Goal: Check status: Check status

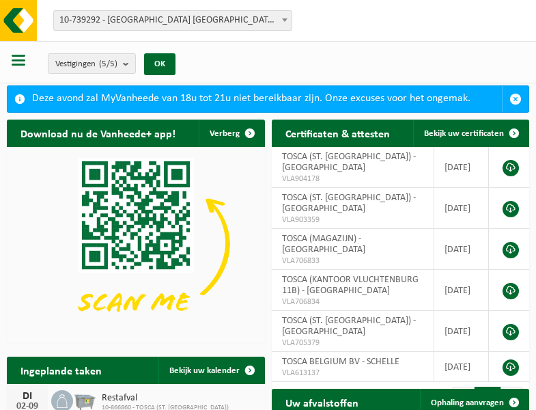
click at [285, 20] on b at bounding box center [284, 19] width 5 height 3
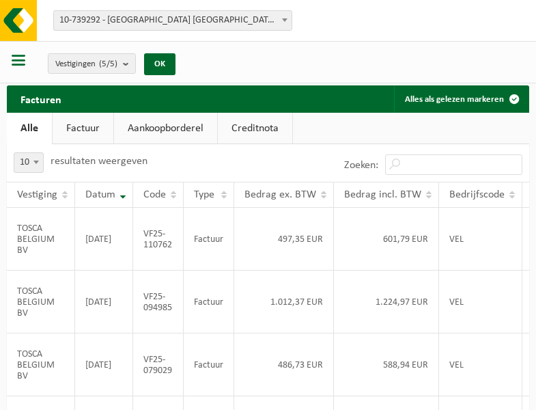
click at [285, 20] on b at bounding box center [284, 19] width 5 height 3
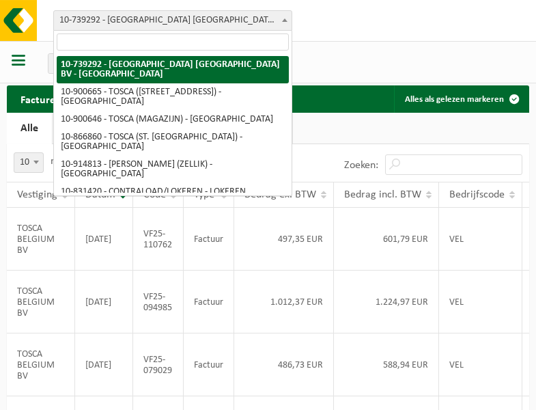
select select "119212"
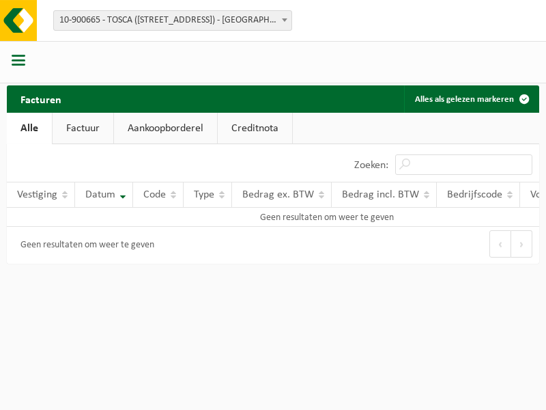
click at [285, 20] on b at bounding box center [284, 19] width 5 height 3
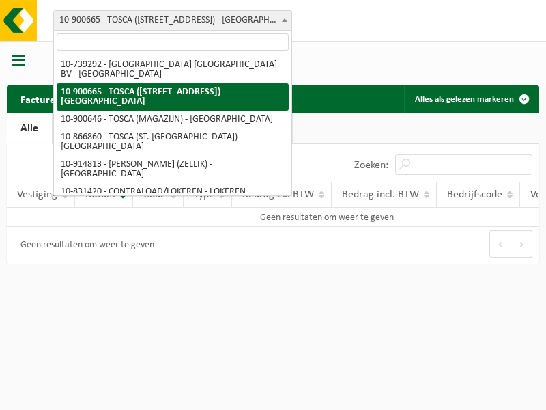
select select "119209"
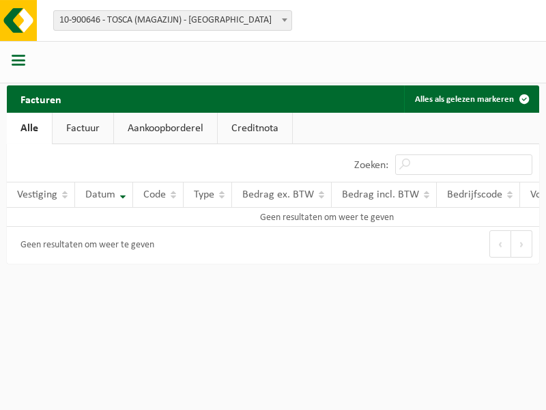
click at [285, 20] on b at bounding box center [284, 19] width 5 height 3
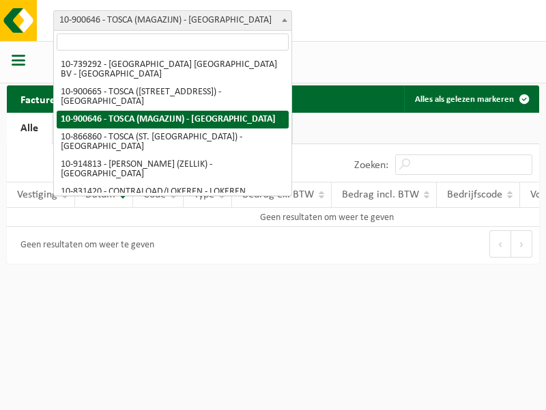
select select "103057"
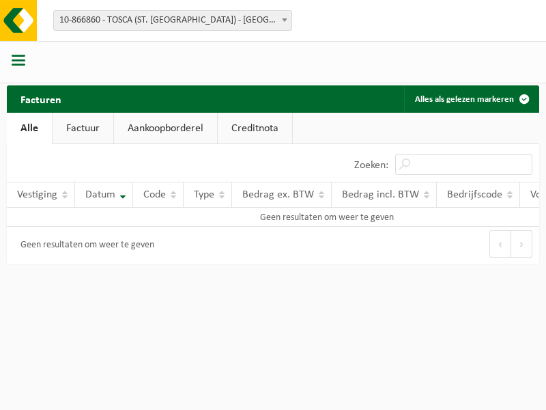
click at [285, 20] on b at bounding box center [284, 19] width 5 height 3
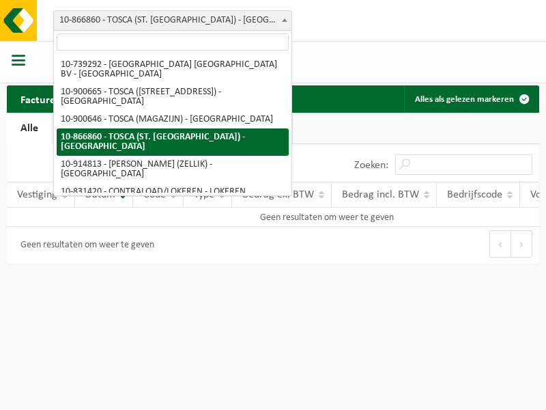
select select "126716"
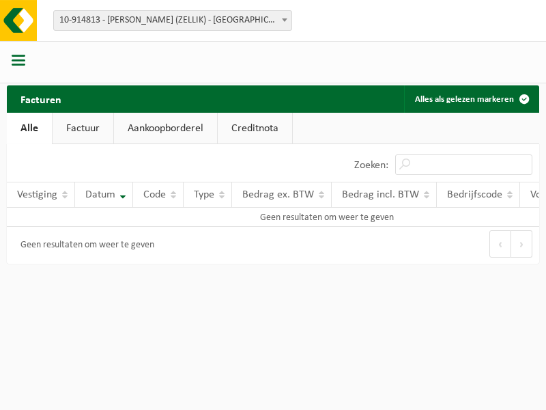
click at [285, 20] on b at bounding box center [284, 19] width 5 height 3
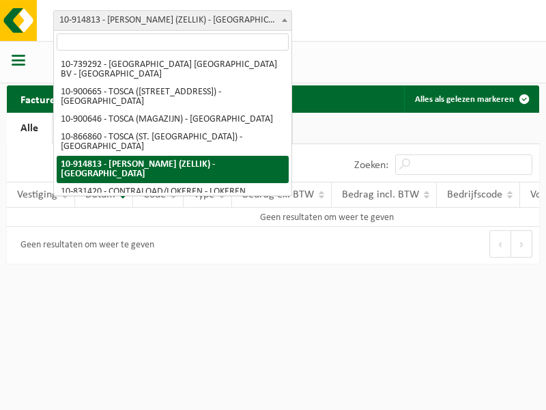
select select "88625"
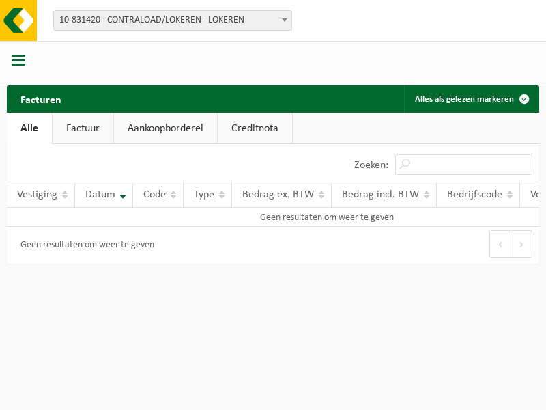
click at [285, 20] on b at bounding box center [284, 19] width 5 height 3
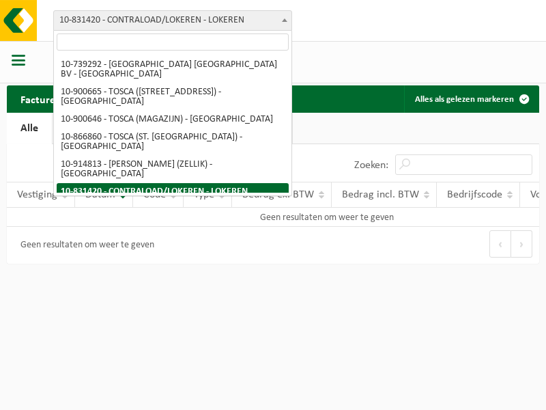
select select "99558"
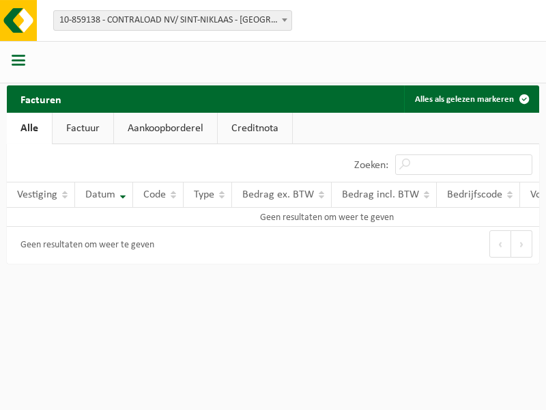
click at [285, 20] on b at bounding box center [284, 19] width 5 height 3
